Goal: Information Seeking & Learning: Learn about a topic

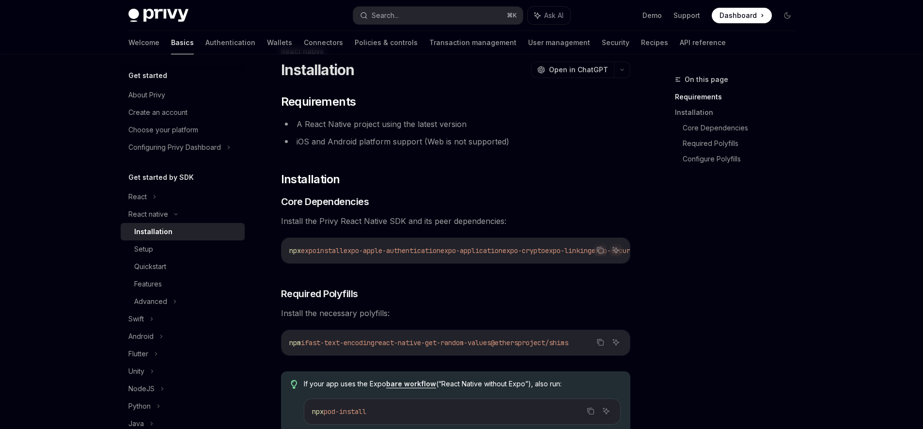
scroll to position [43, 0]
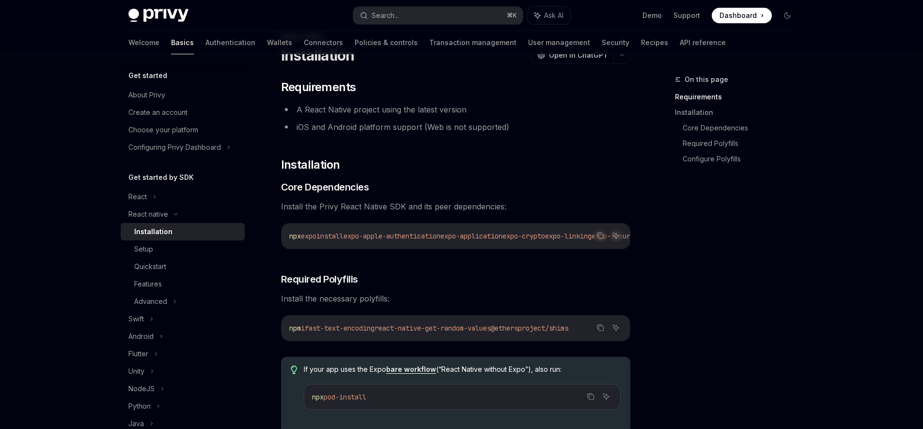
drag, startPoint x: 384, startPoint y: 253, endPoint x: 537, endPoint y: 261, distance: 153.3
drag, startPoint x: 372, startPoint y: 252, endPoint x: 379, endPoint y: 251, distance: 7.8
click at [379, 249] on div "Copy Ask AI npx expo install expo-apple-authentication expo-application expo-cr…" at bounding box center [455, 236] width 349 height 26
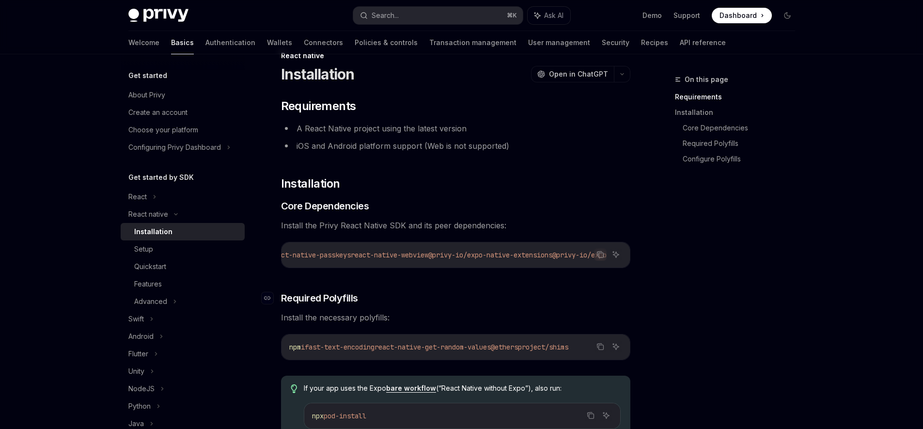
scroll to position [0, 0]
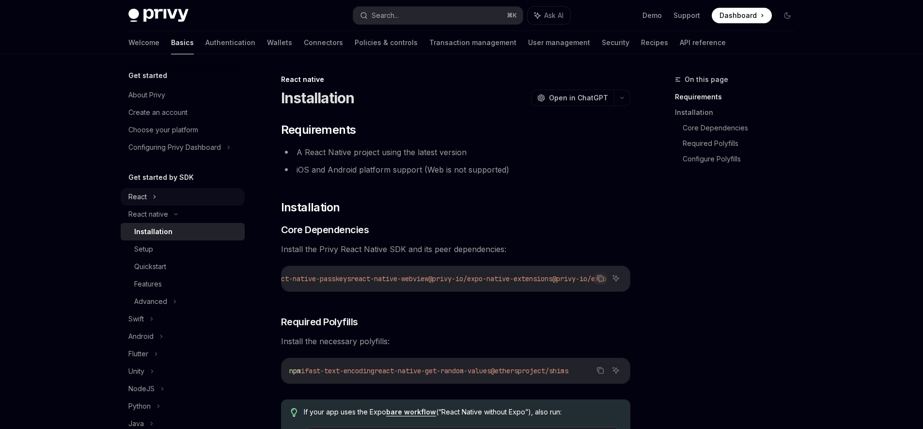
click at [145, 196] on div "React" at bounding box center [137, 197] width 18 height 12
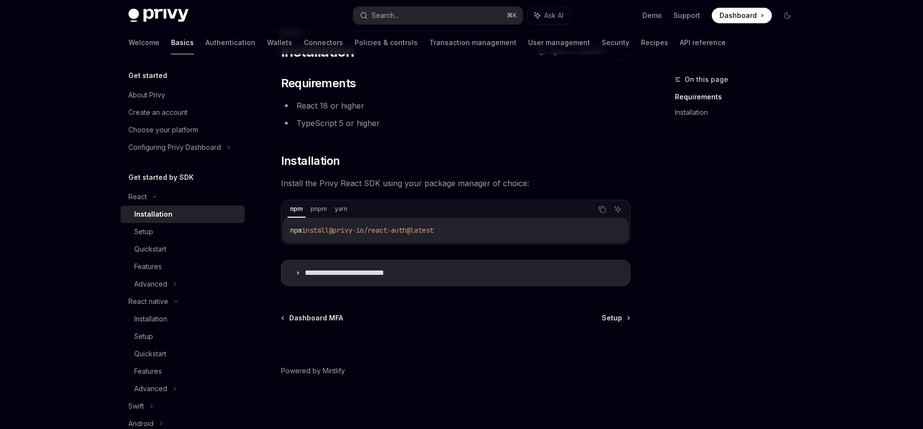
scroll to position [47, 0]
click at [317, 265] on summary "**********" at bounding box center [455, 271] width 348 height 25
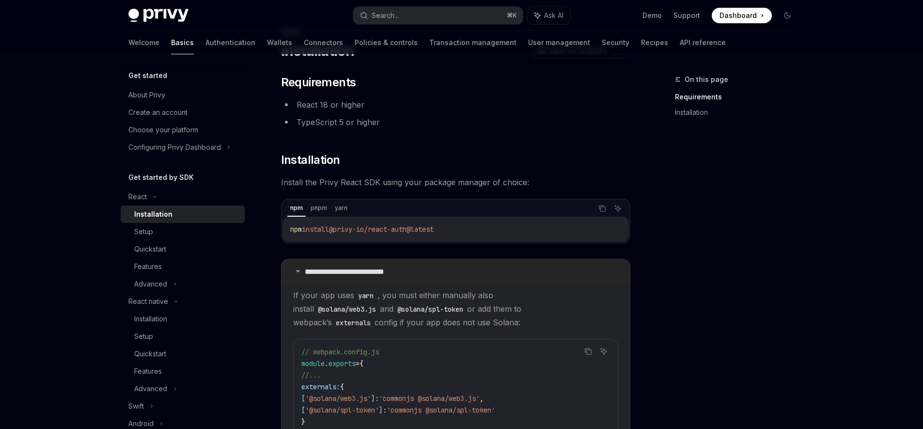
click at [317, 265] on summary "**********" at bounding box center [455, 271] width 348 height 25
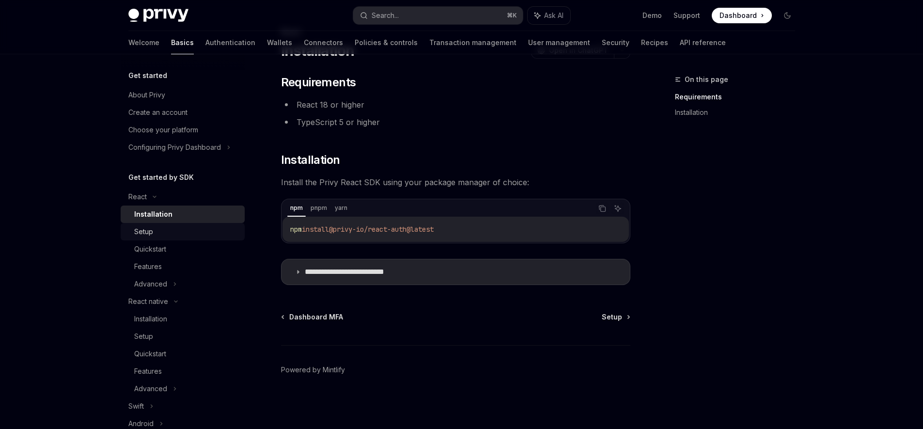
click at [148, 230] on div "Setup" at bounding box center [143, 232] width 19 height 12
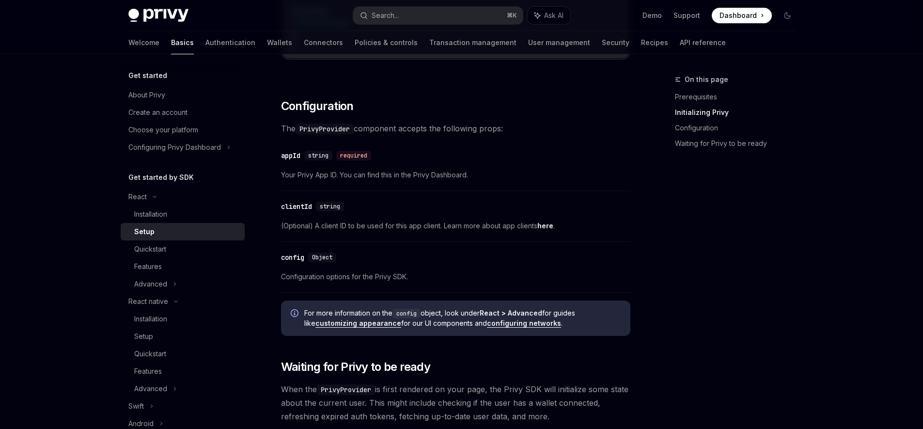
scroll to position [800, 0]
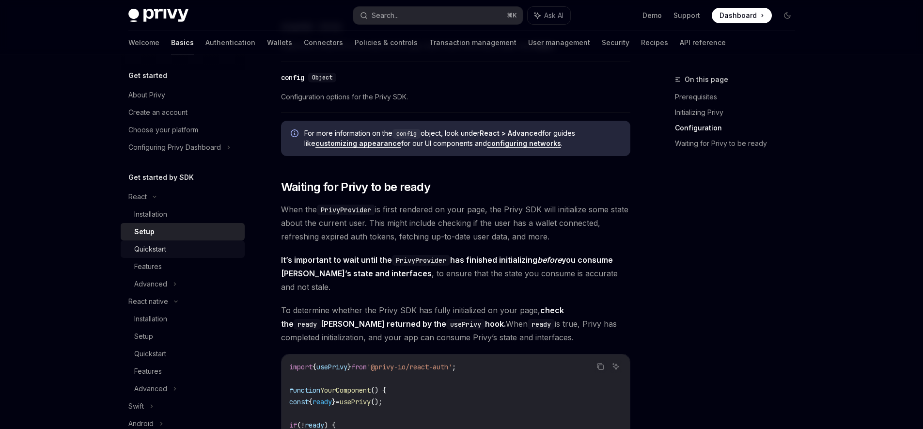
click at [208, 248] on div "Quickstart" at bounding box center [186, 249] width 105 height 12
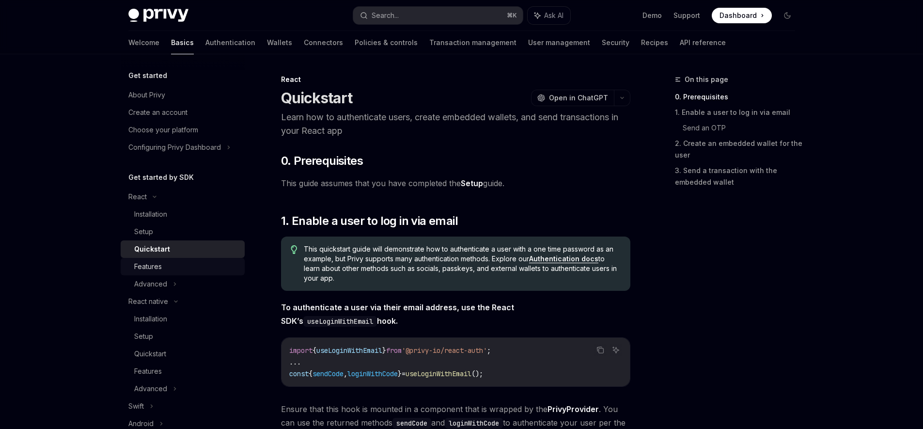
click at [209, 264] on div "Features" at bounding box center [186, 267] width 105 height 12
type textarea "*"
